Goal: Go to known website: Access a specific website the user already knows

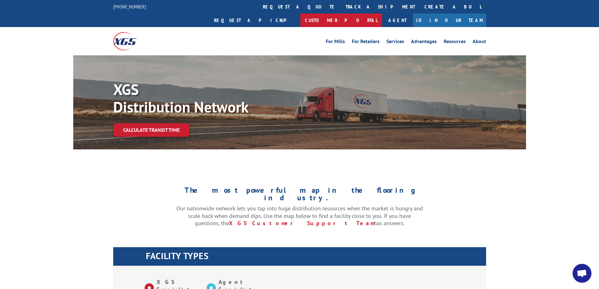
click at [382, 14] on link "Customer Portal" at bounding box center [341, 21] width 82 height 14
